Goal: Navigation & Orientation: Find specific page/section

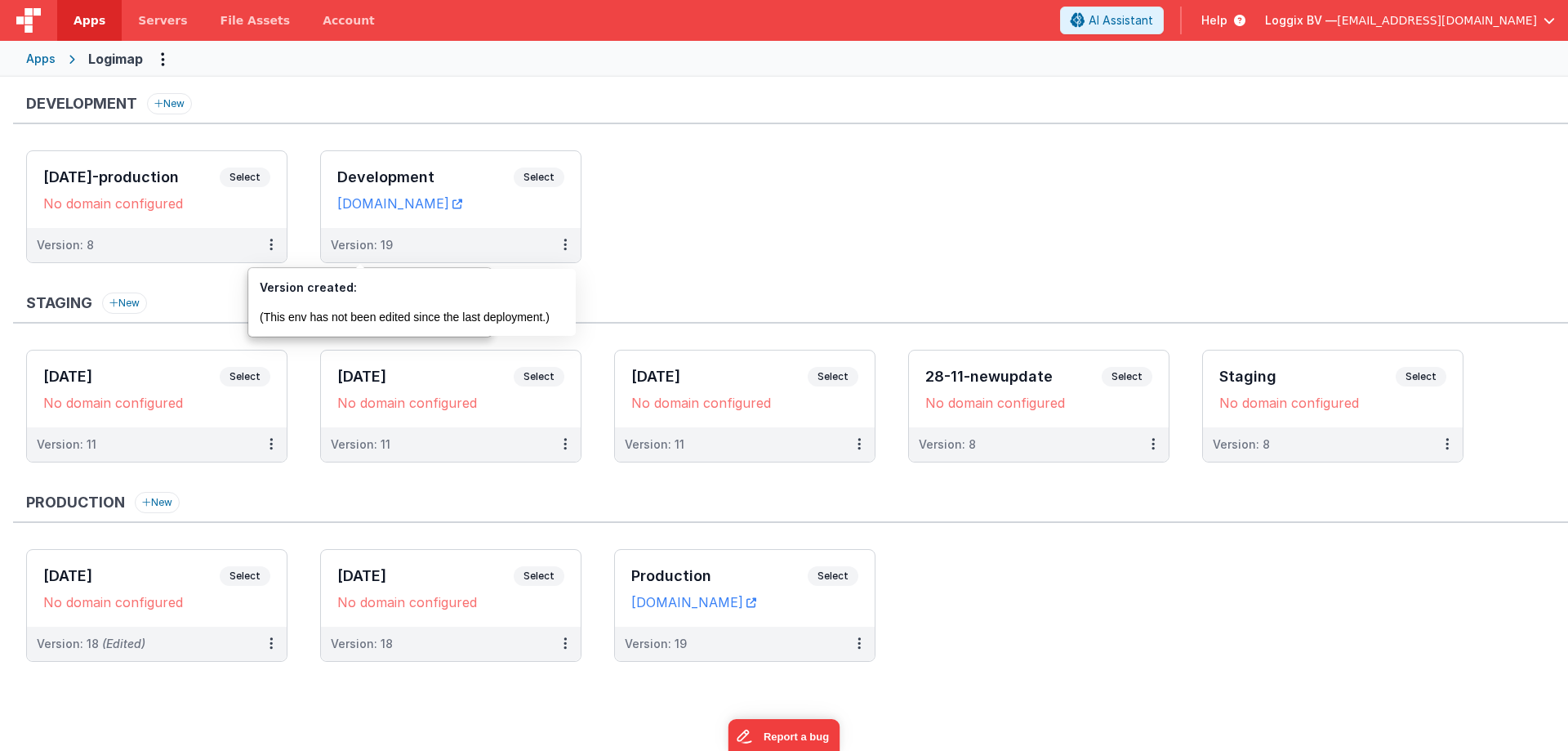
click at [89, 22] on span "Apps" at bounding box center [88, 20] width 31 height 16
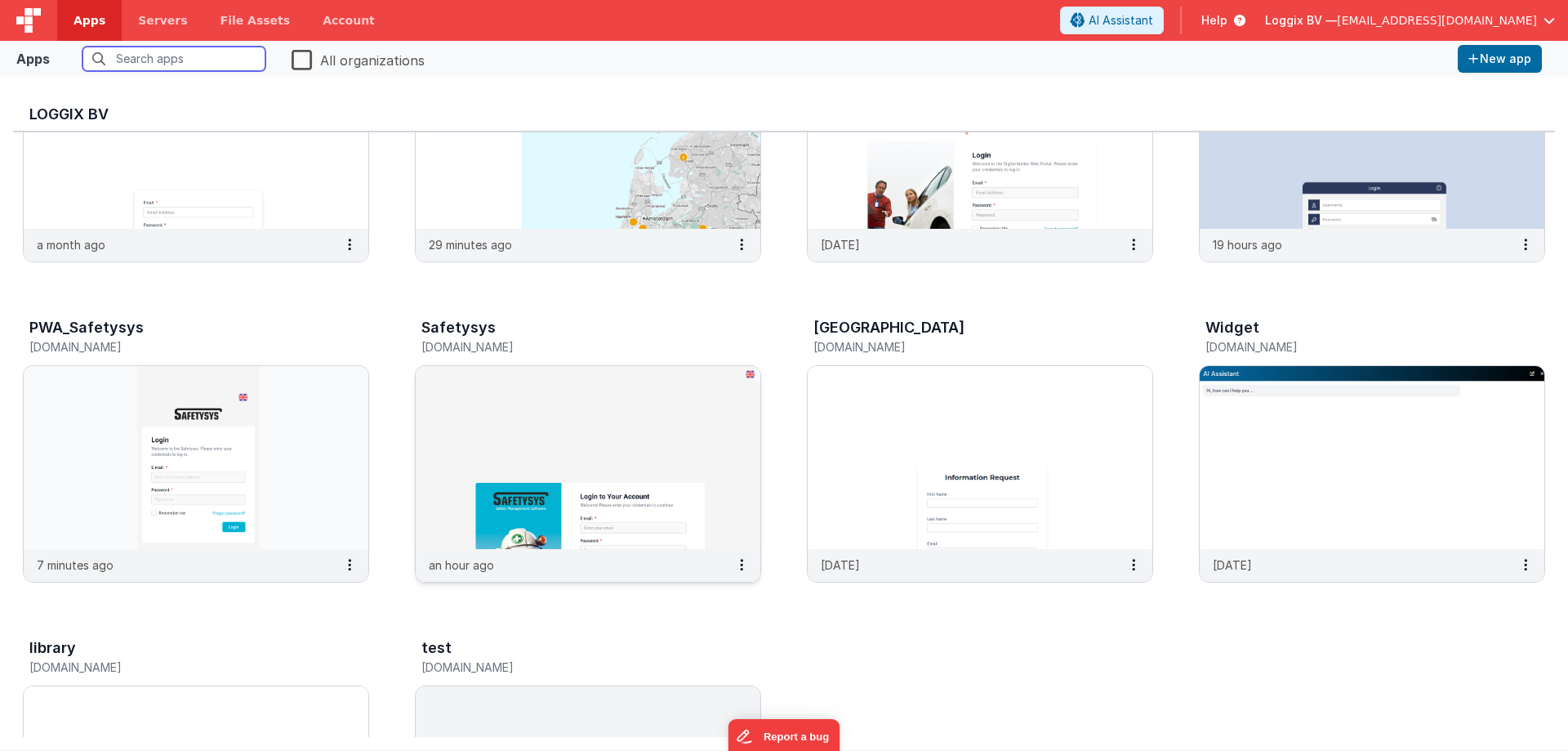
scroll to position [490, 0]
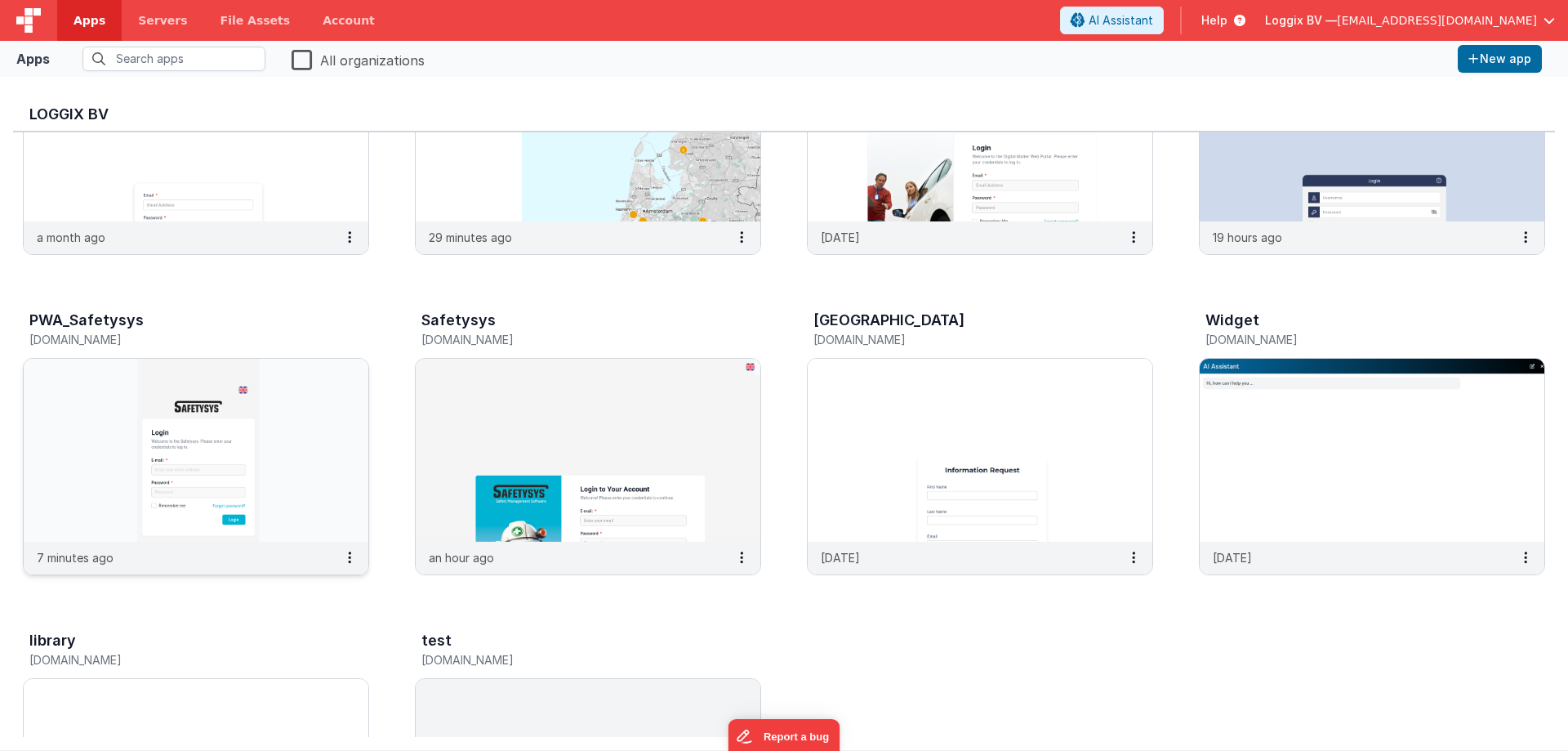
click at [237, 447] on img at bounding box center [196, 450] width 344 height 183
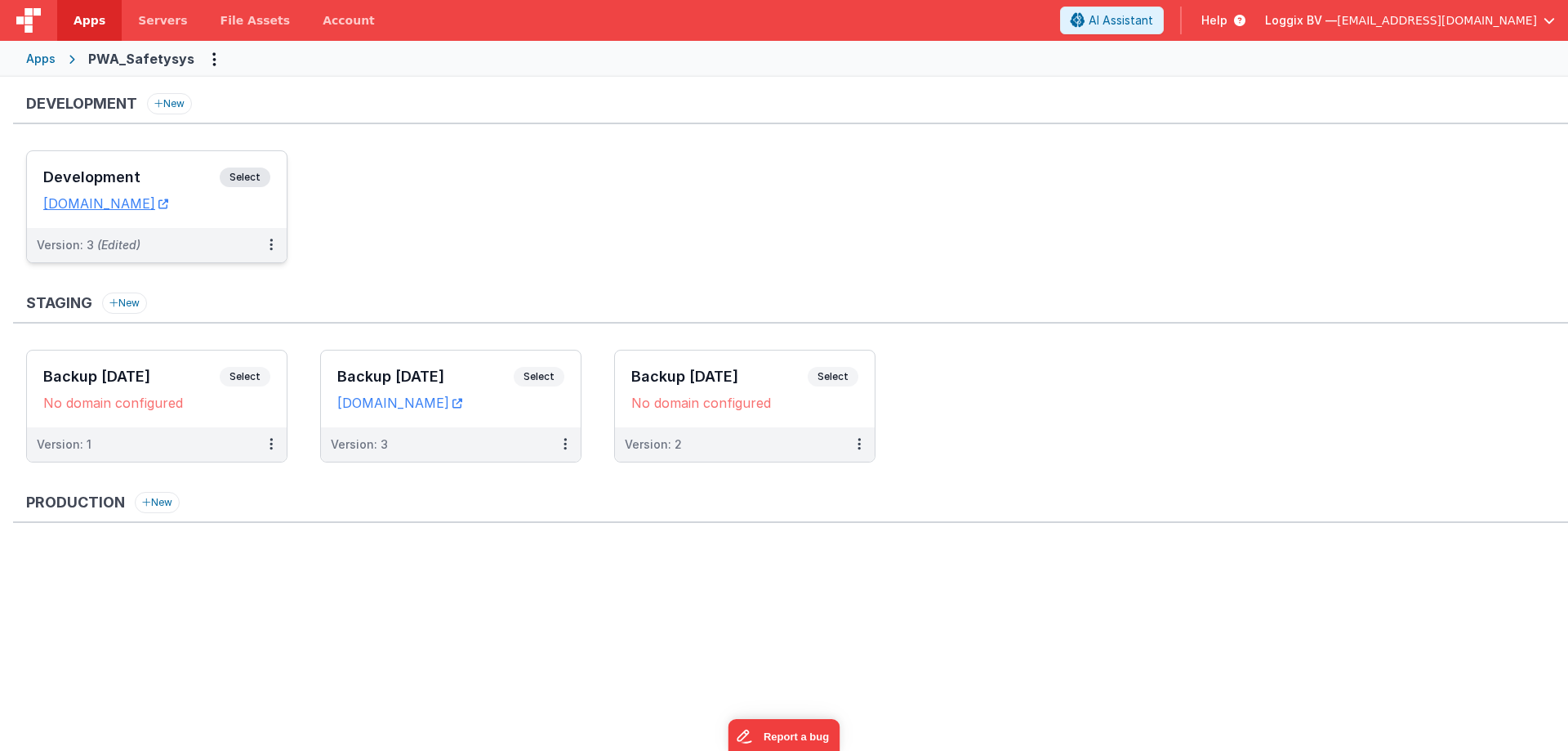
click at [243, 175] on span "Select" at bounding box center [245, 177] width 50 height 20
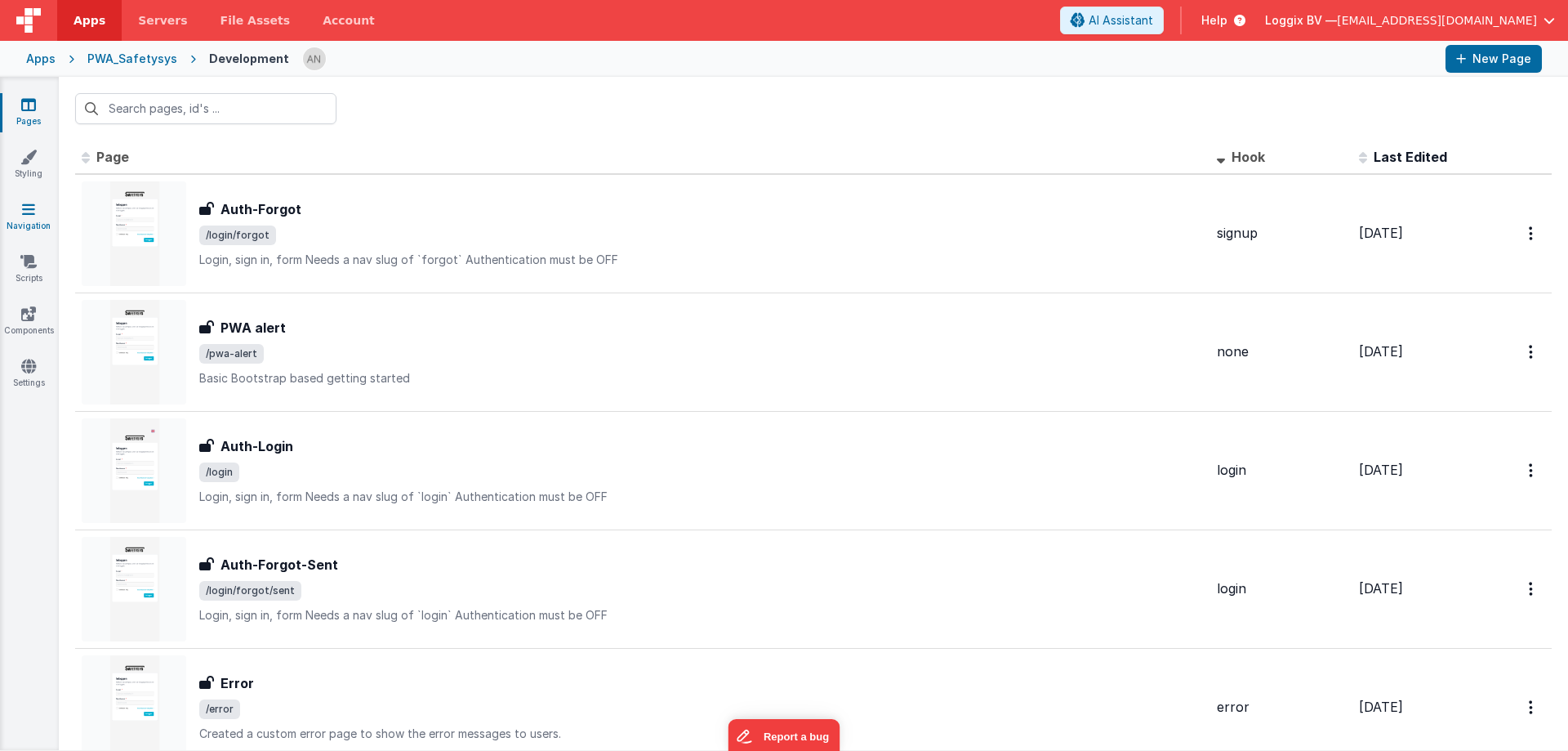
click at [38, 219] on link "Navigation" at bounding box center [29, 217] width 59 height 32
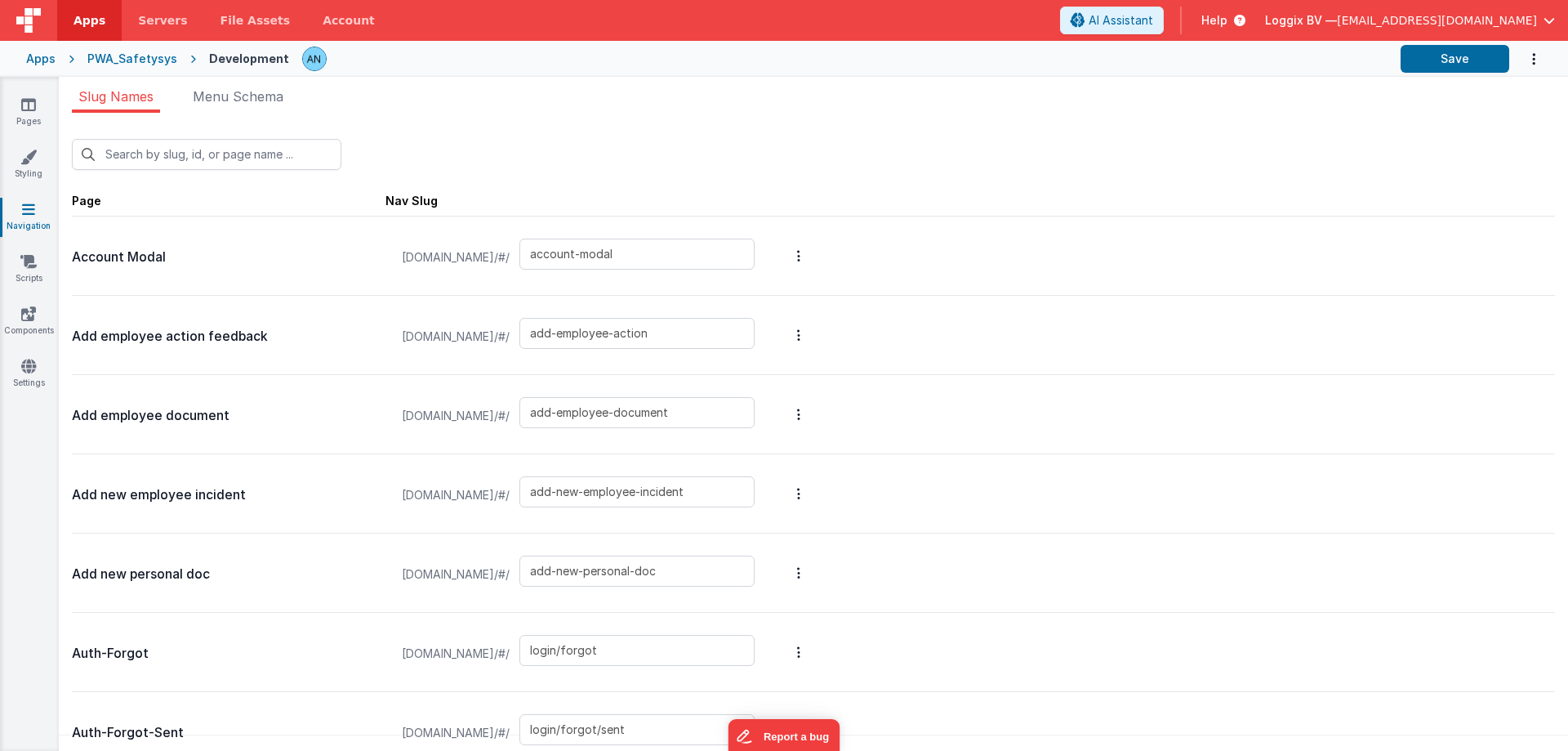
click at [35, 292] on div "Pages Styling Navigation Scripts Components Settings" at bounding box center [29, 414] width 59 height 674
click at [34, 273] on link "Scripts" at bounding box center [29, 269] width 59 height 32
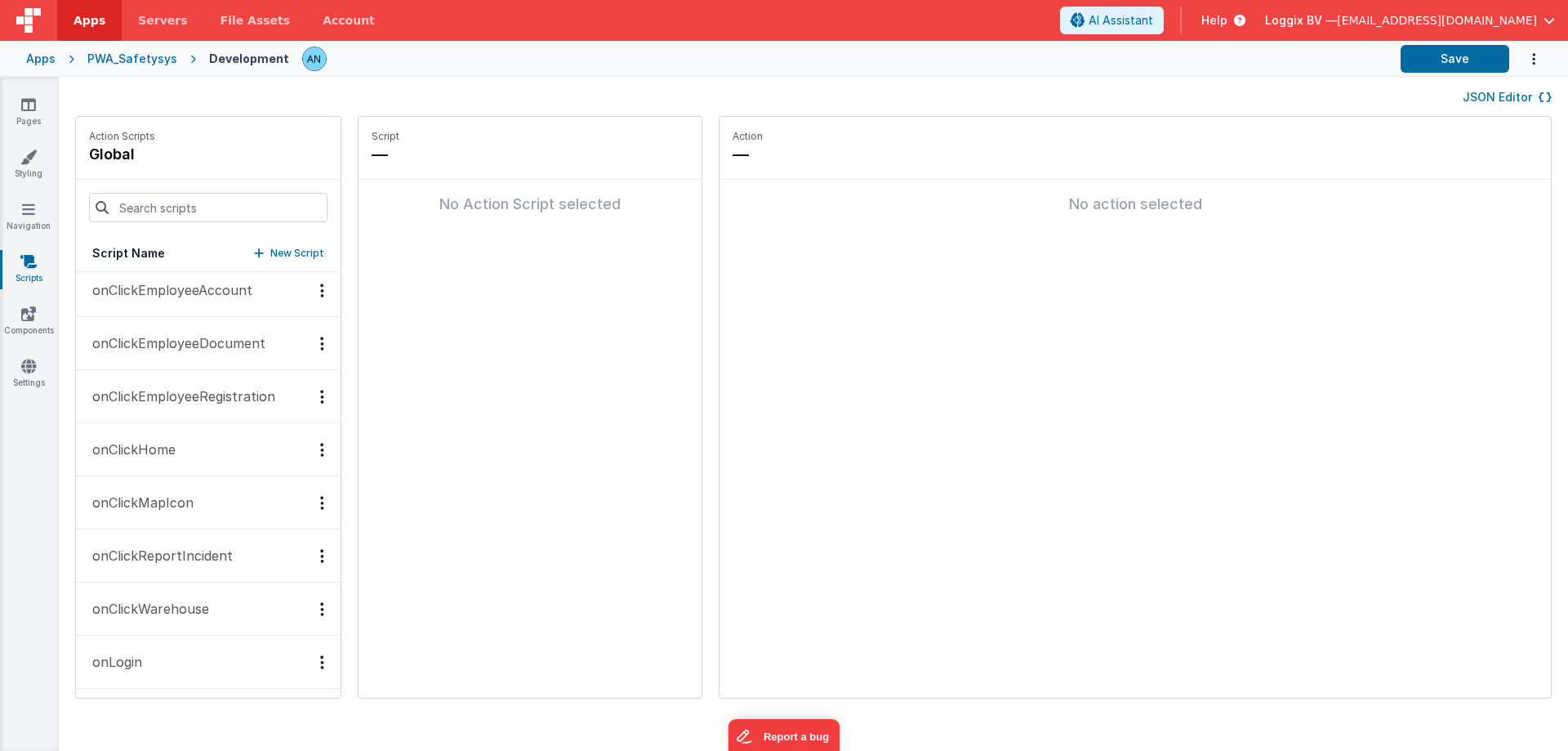
scroll to position [164, 0]
click at [206, 347] on button "onAppLoad" at bounding box center [208, 347] width 265 height 53
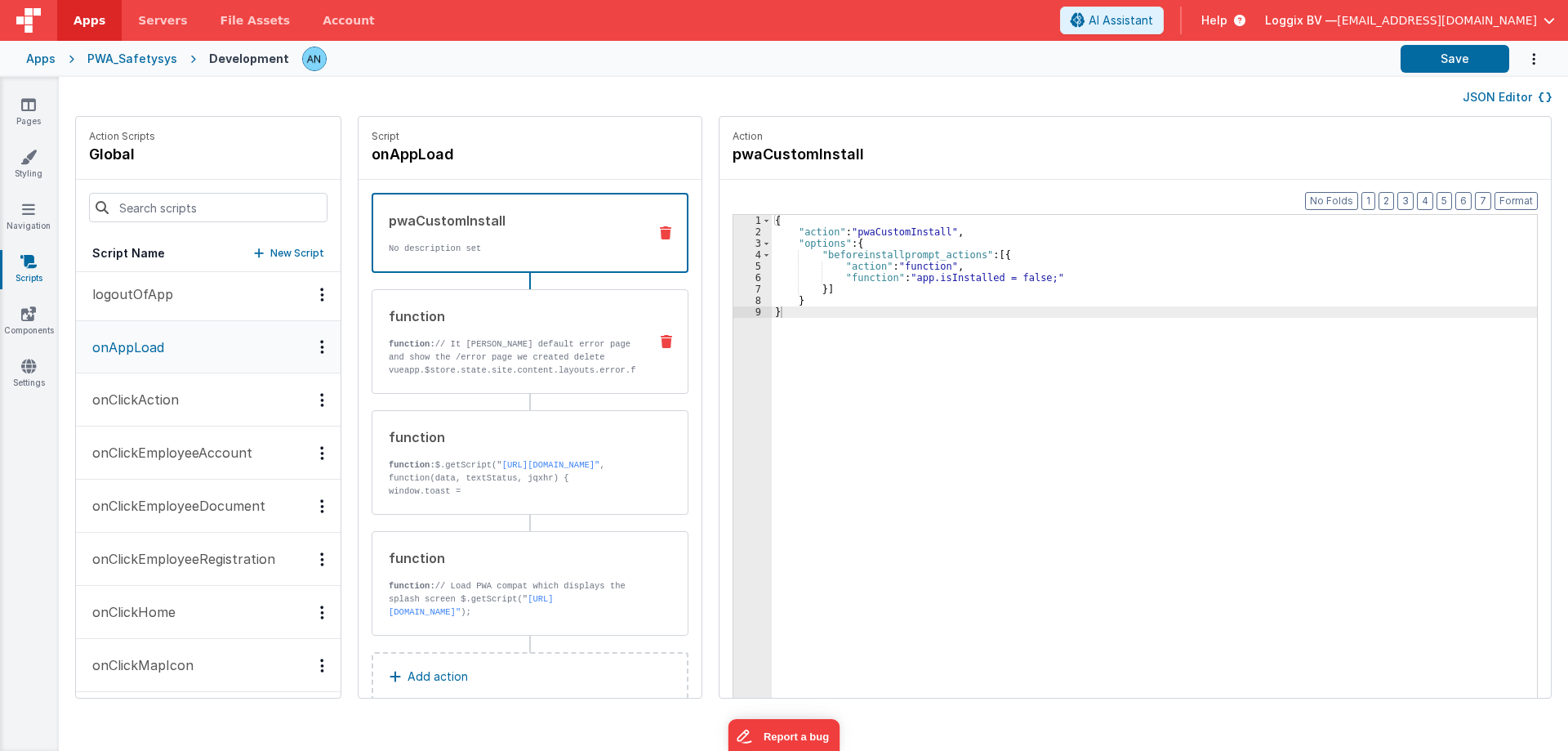
click at [473, 354] on p "function: // It [PERSON_NAME] default error page and show the /error page we cr…" at bounding box center [511, 402] width 246 height 130
